Goal: Navigation & Orientation: Find specific page/section

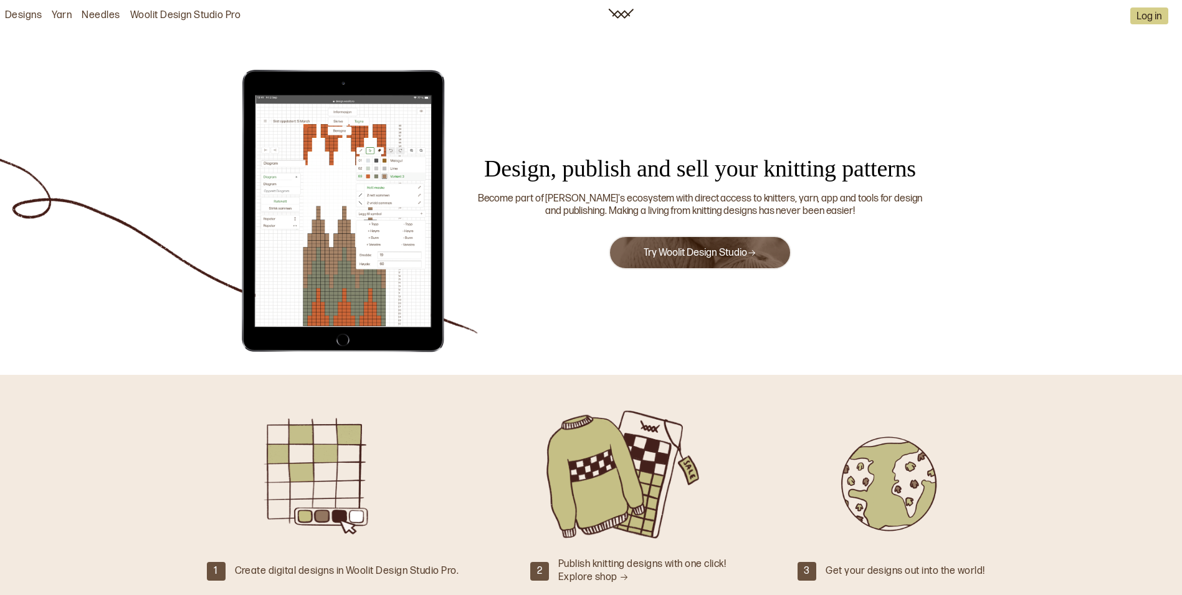
click at [848, 211] on div "Become part of [PERSON_NAME]'s ecosystem with direct access to knitters, yarn, …" at bounding box center [700, 206] width 452 height 26
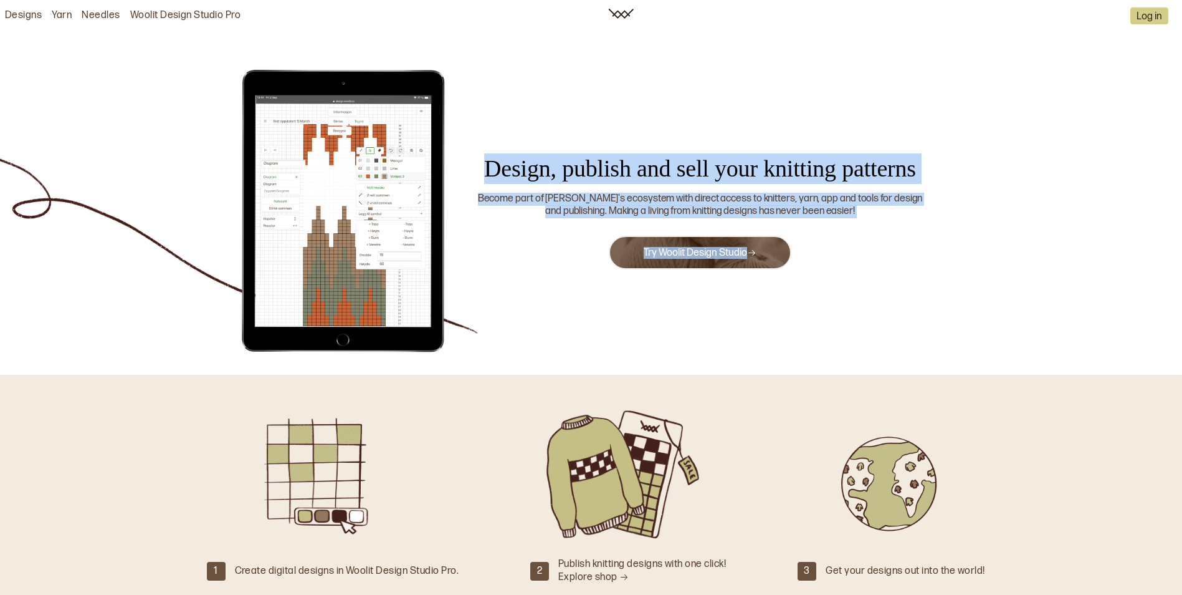
drag, startPoint x: 487, startPoint y: 166, endPoint x: 889, endPoint y: 221, distance: 405.8
click at [889, 221] on div "Design, publish and sell your knitting patterns Become part of Woolit's ecosyst…" at bounding box center [701, 218] width 496 height 130
copy div "Design, publish and sell your knitting patterns Become part of Woolit's ecosyst…"
click at [172, 17] on link "Woolit Design Studio Pro" at bounding box center [185, 15] width 111 height 13
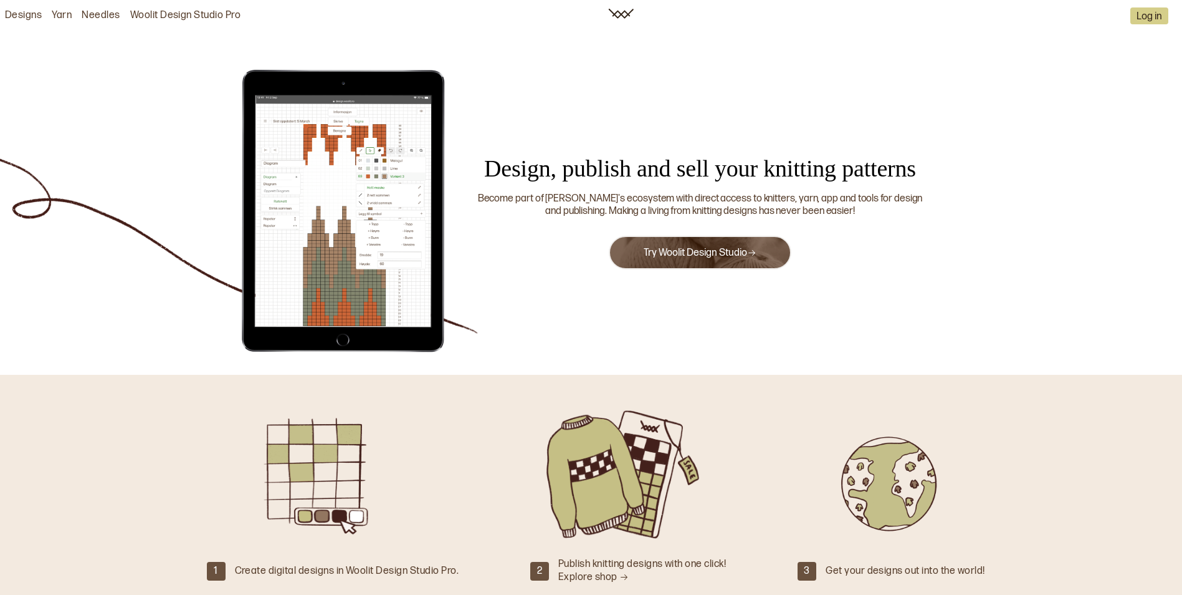
click at [111, 12] on link "Needles" at bounding box center [101, 15] width 38 height 13
